Goal: Navigation & Orientation: Find specific page/section

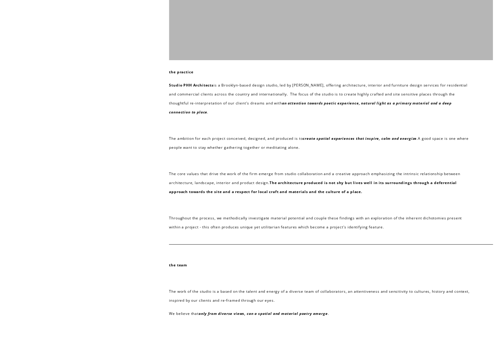
scroll to position [10, 0]
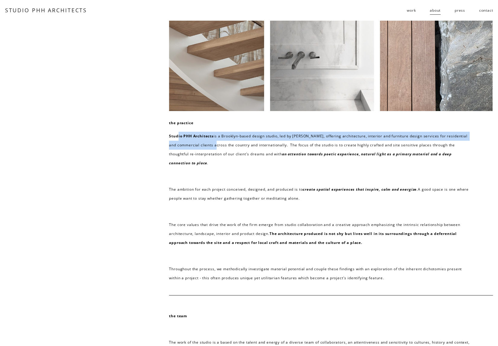
drag, startPoint x: 222, startPoint y: 147, endPoint x: 177, endPoint y: 133, distance: 47.1
click at [177, 133] on p "Studio PHH Architects is a Brooklyn-based design studio, led by [PERSON_NAME], …" at bounding box center [321, 150] width 304 height 36
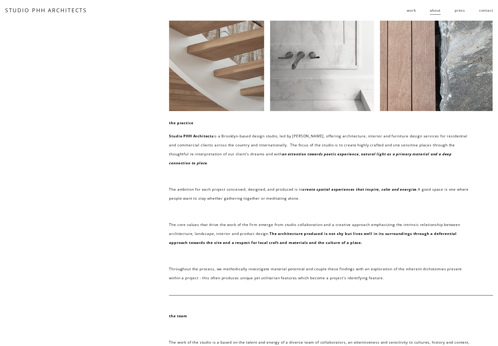
click at [251, 166] on p "Studio PHH Architects is a Brooklyn-based design studio, led by [PERSON_NAME], …" at bounding box center [321, 150] width 304 height 36
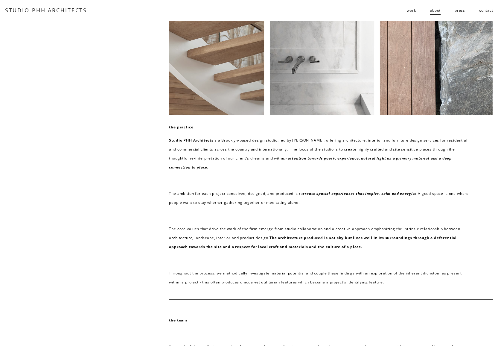
scroll to position [0, 0]
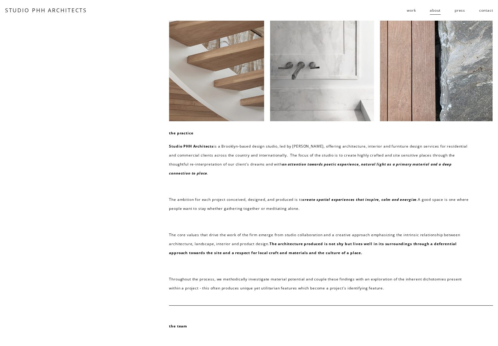
click at [384, 12] on link "about" at bounding box center [435, 10] width 11 height 10
